Goal: Navigation & Orientation: Find specific page/section

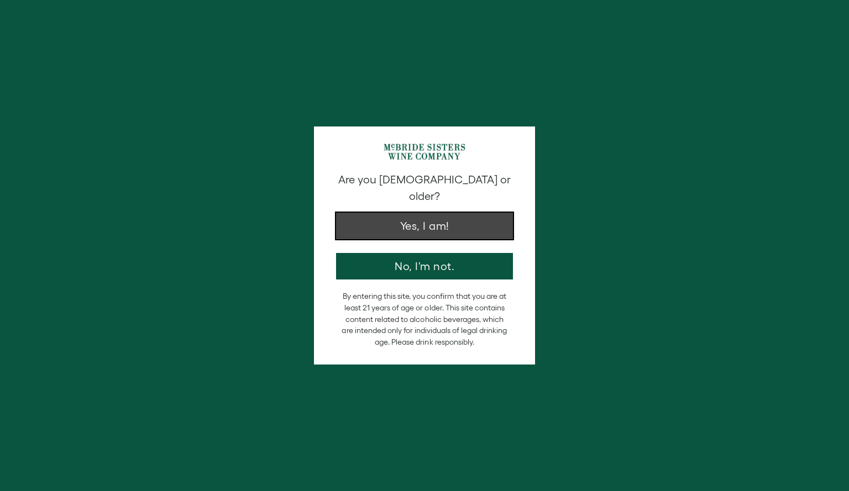
click at [453, 213] on button "Yes, I am!" at bounding box center [424, 226] width 177 height 27
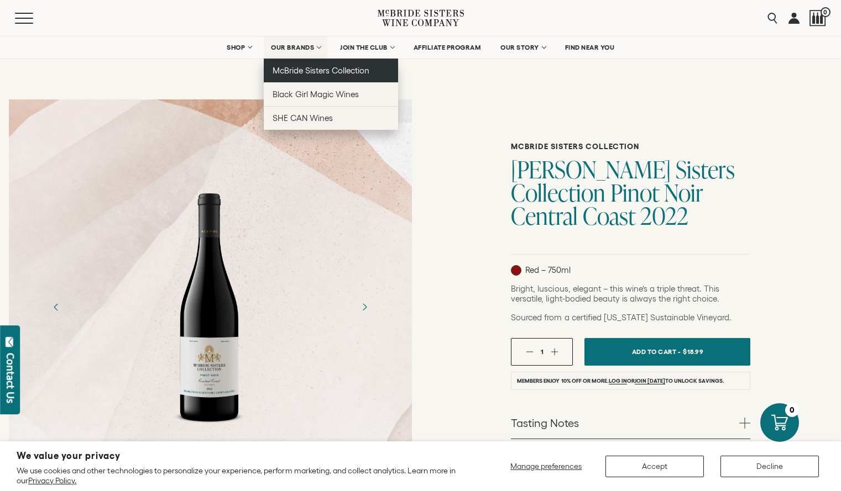
click at [297, 65] on link "McBride Sisters Collection" at bounding box center [331, 71] width 134 height 24
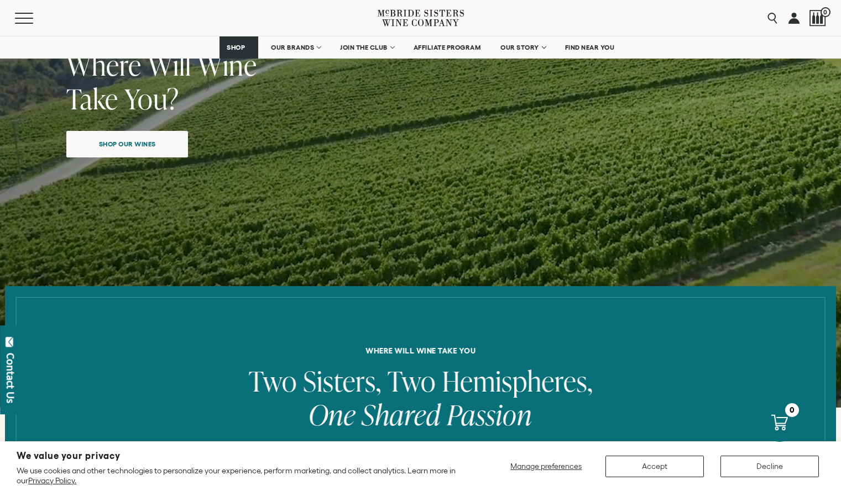
scroll to position [332, 0]
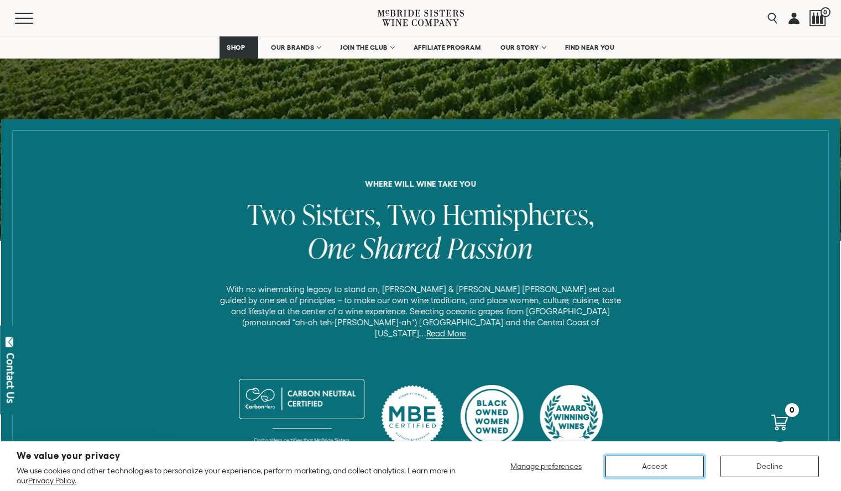
click at [664, 464] on button "Accept" at bounding box center [654, 467] width 98 height 22
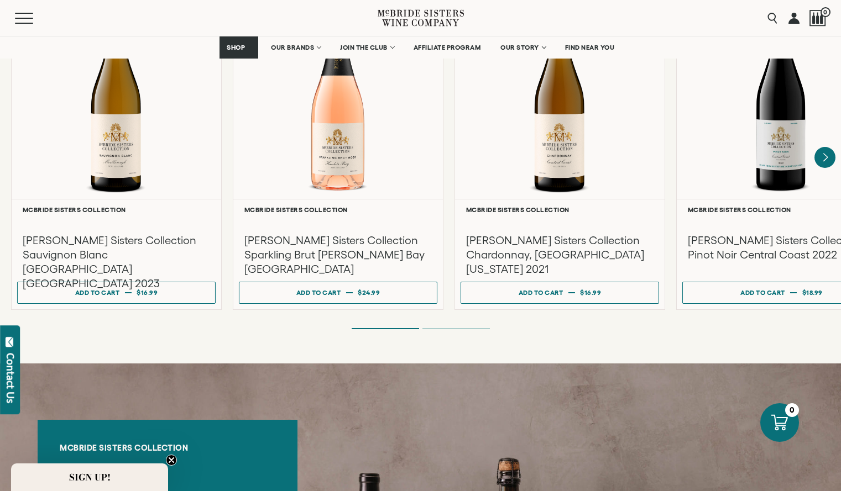
scroll to position [1039, 0]
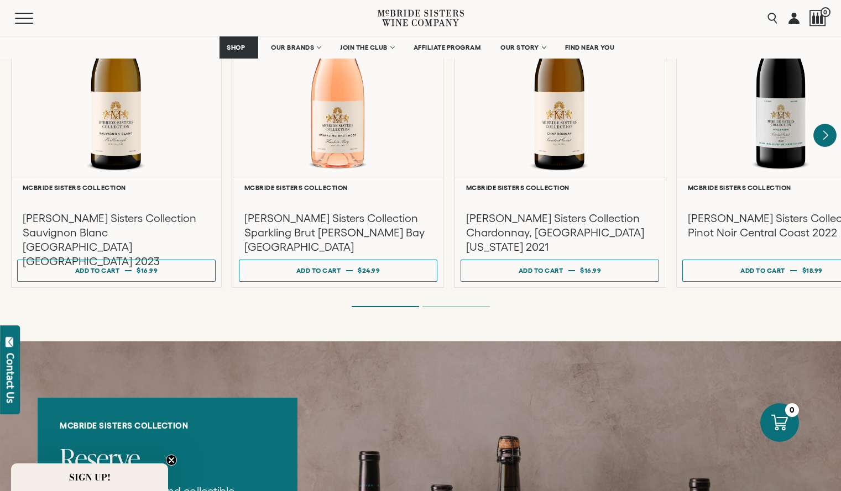
click at [821, 124] on icon "Next" at bounding box center [824, 135] width 23 height 23
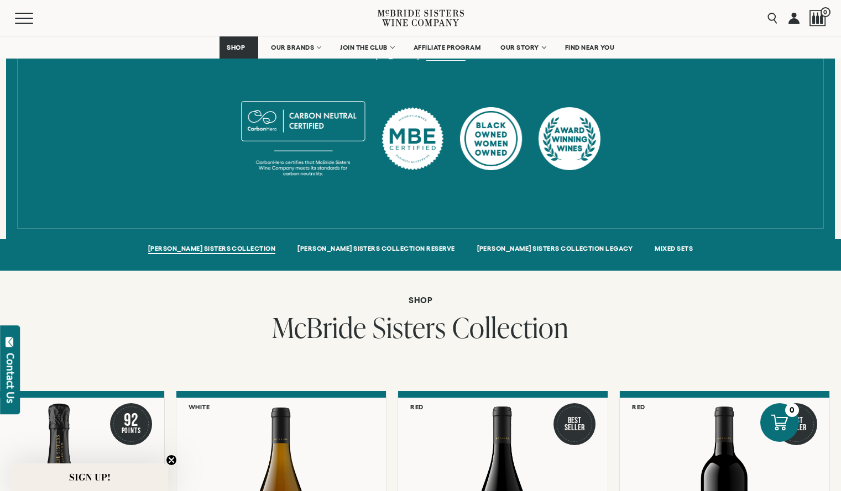
scroll to position [180, 0]
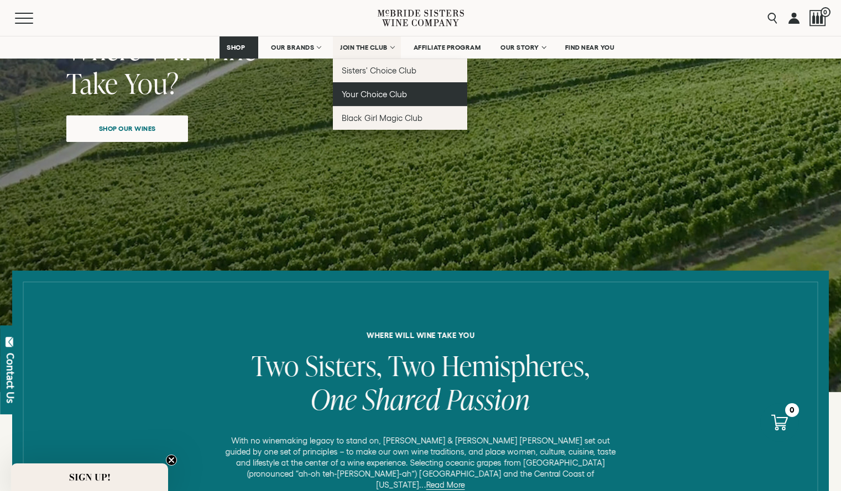
click at [354, 93] on span "Your Choice Club" at bounding box center [374, 94] width 65 height 9
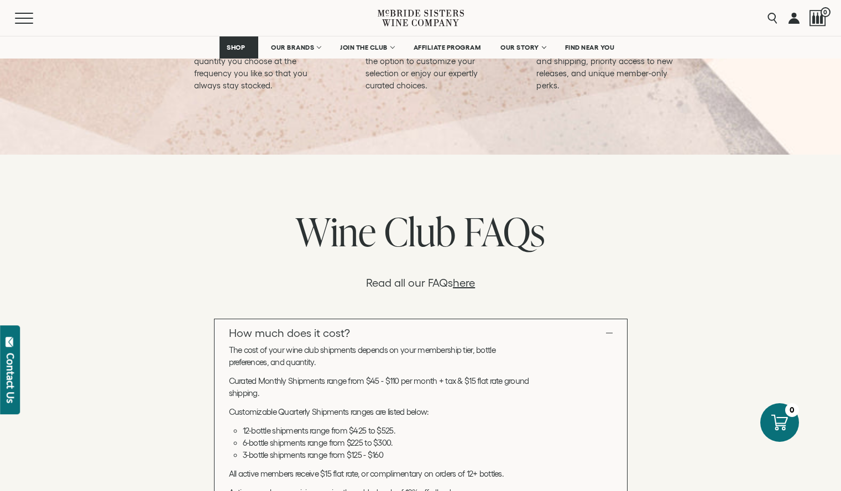
scroll to position [1177, 0]
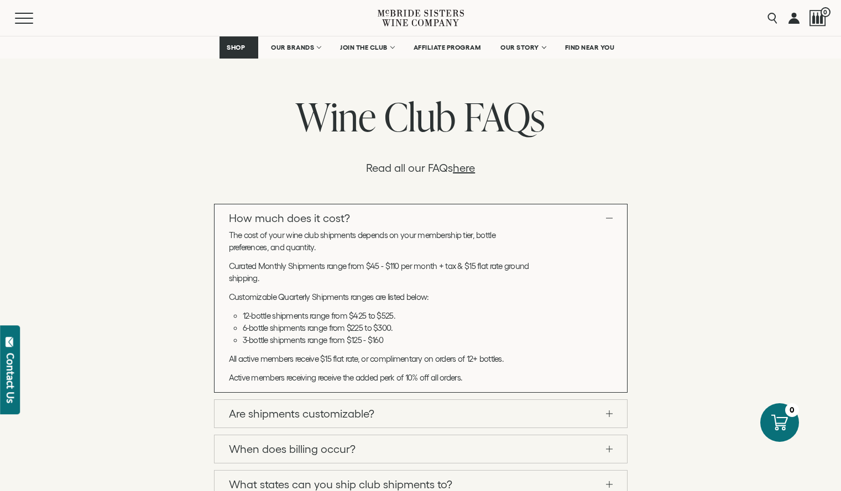
click at [547, 413] on link "Are shipments customizable?" at bounding box center [420, 414] width 412 height 28
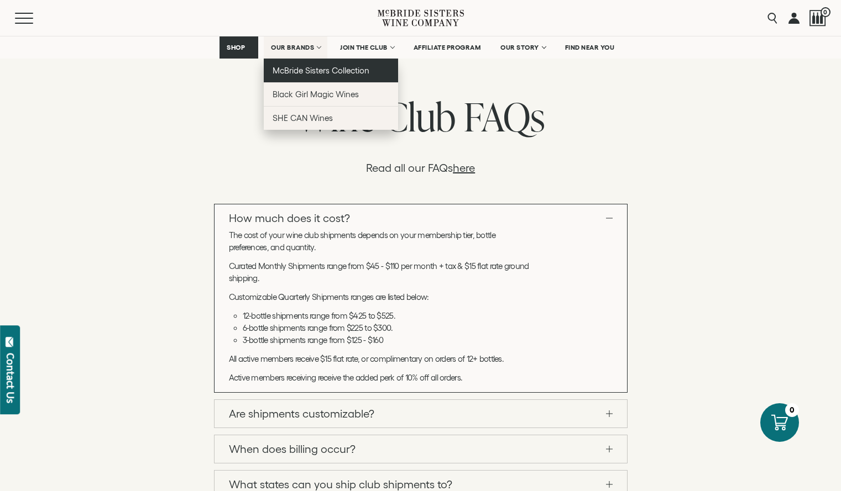
click at [288, 71] on span "McBride Sisters Collection" at bounding box center [320, 70] width 97 height 9
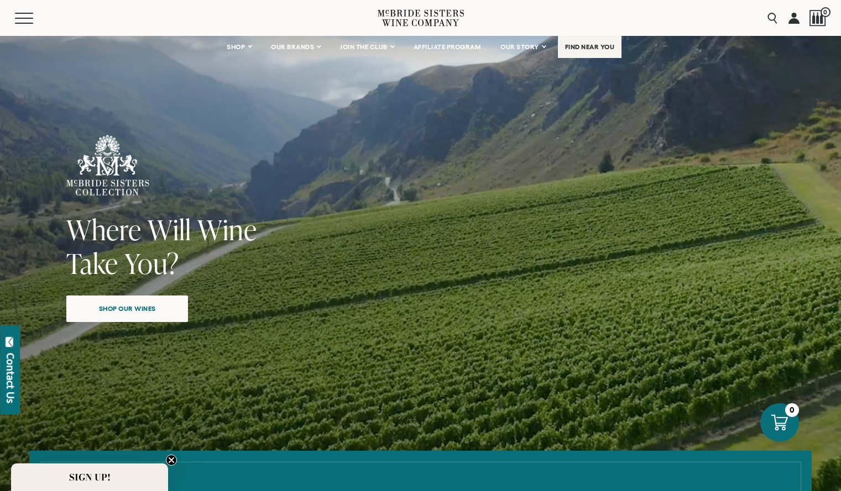
click at [589, 50] on span "FIND NEAR YOU" at bounding box center [590, 47] width 50 height 8
